Goal: Check status: Verify the current state of an ongoing process or item

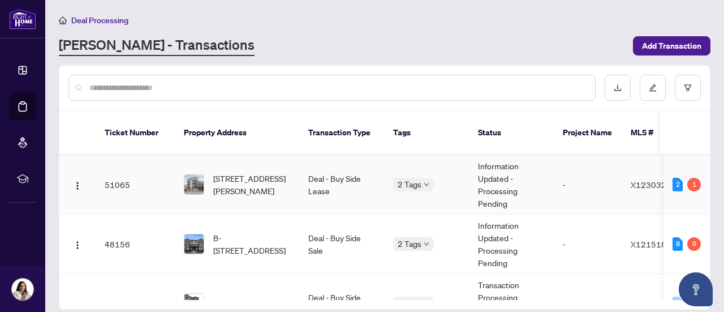
click at [509, 165] on td "Information Updated - Processing Pending" at bounding box center [511, 184] width 85 height 59
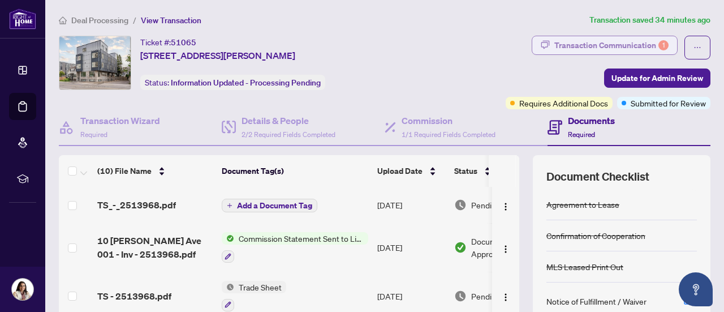
click at [583, 44] on div "Transaction Communication 1" at bounding box center [611, 45] width 114 height 18
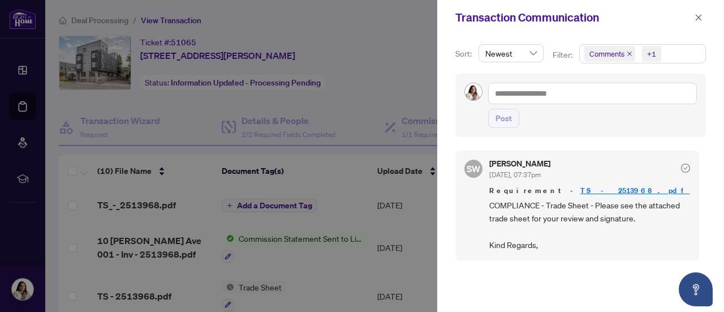
click at [355, 96] on div at bounding box center [362, 156] width 724 height 312
click at [697, 14] on icon "close" at bounding box center [699, 18] width 8 height 8
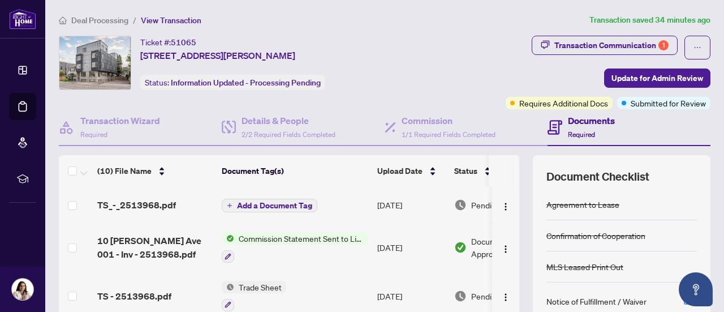
click at [361, 200] on td "Add a Document Tag" at bounding box center [295, 205] width 156 height 36
